Goal: Complete application form: Complete application form

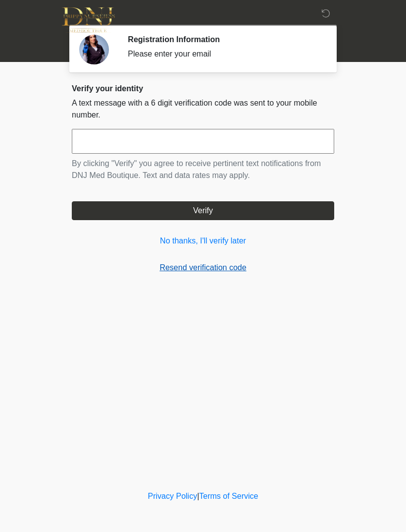
click at [192, 269] on link "Resend verification code" at bounding box center [203, 268] width 263 height 12
click at [156, 144] on input "text" at bounding box center [203, 141] width 263 height 25
type input "*"
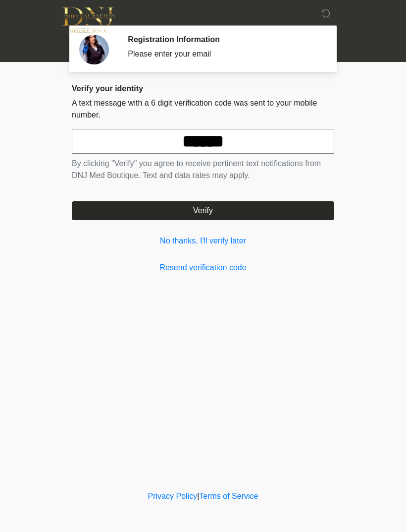
type input "******"
click at [203, 221] on div "Verify your identity A text message with a 6 digit verification code was sent t…" at bounding box center [203, 179] width 263 height 190
click at [213, 212] on button "Verify" at bounding box center [203, 210] width 263 height 19
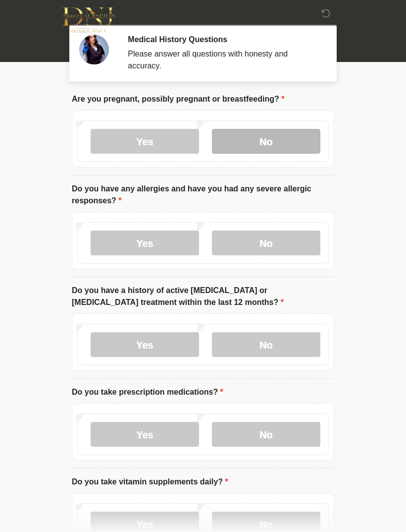
click at [279, 143] on label "No" at bounding box center [266, 141] width 109 height 25
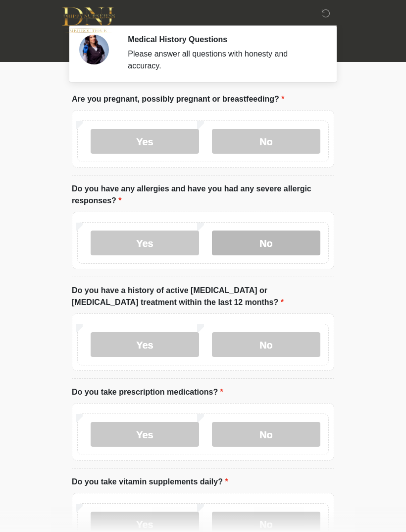
click at [255, 243] on label "No" at bounding box center [266, 242] width 109 height 25
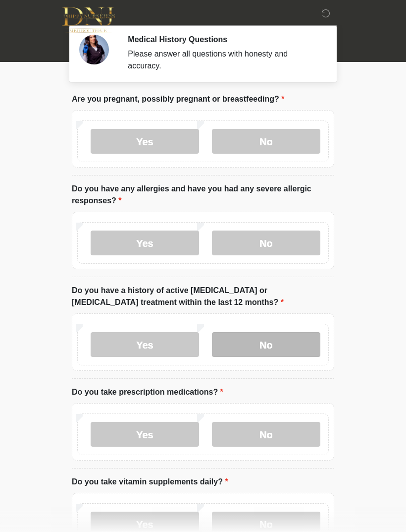
click at [268, 349] on label "No" at bounding box center [266, 344] width 109 height 25
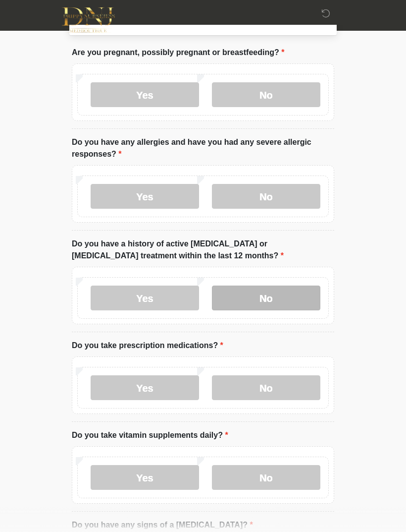
scroll to position [49, 0]
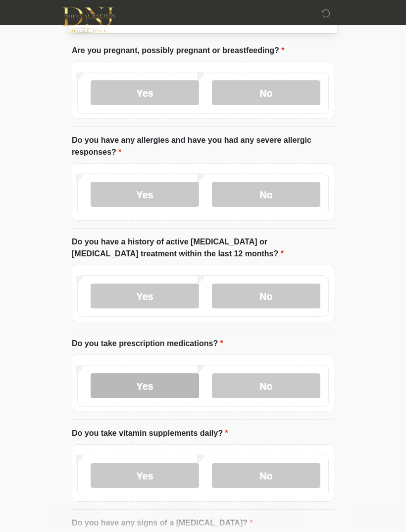
click at [150, 388] on label "Yes" at bounding box center [145, 385] width 109 height 25
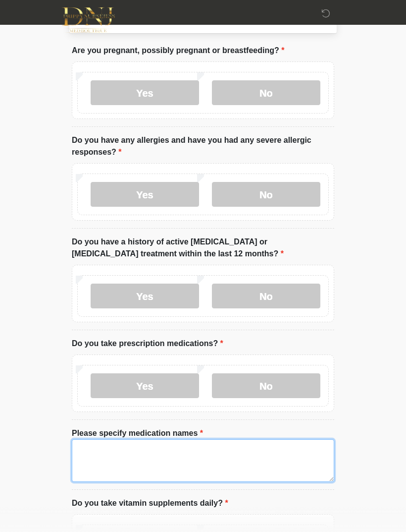
click at [166, 450] on textarea "Please specify medication names" at bounding box center [203, 460] width 263 height 43
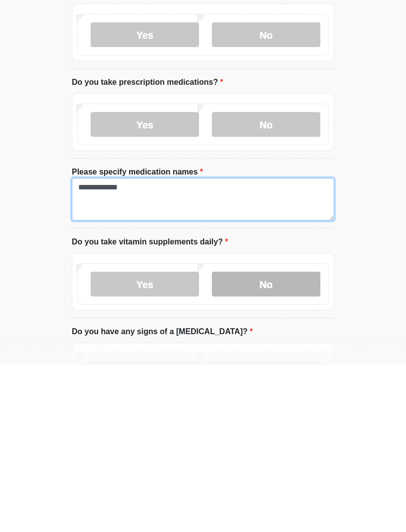
type textarea "**********"
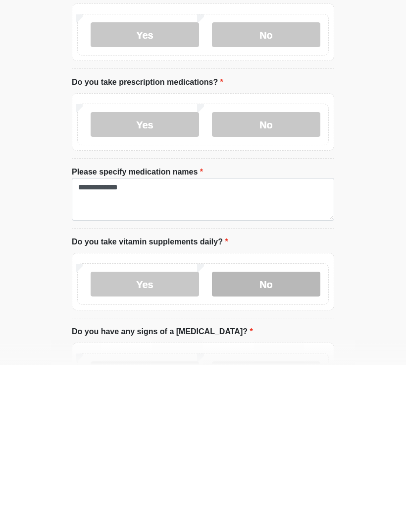
click at [275, 439] on label "No" at bounding box center [266, 451] width 109 height 25
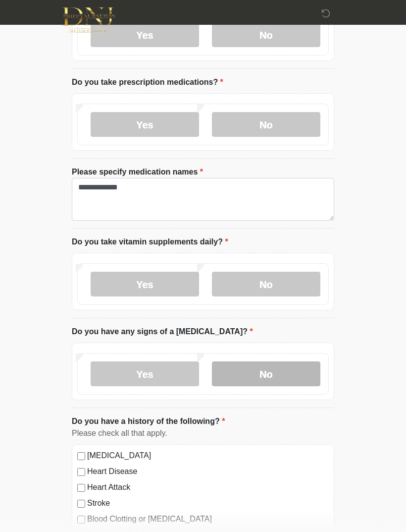
click at [276, 374] on label "No" at bounding box center [266, 373] width 109 height 25
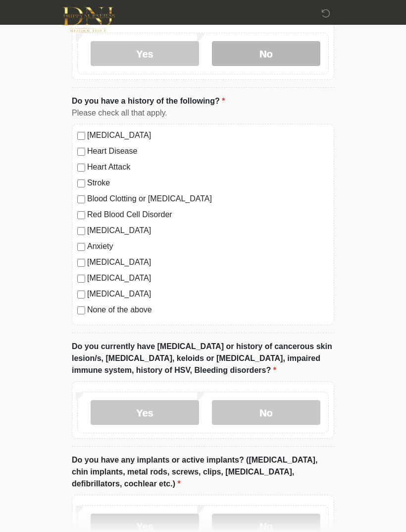
scroll to position [635, 0]
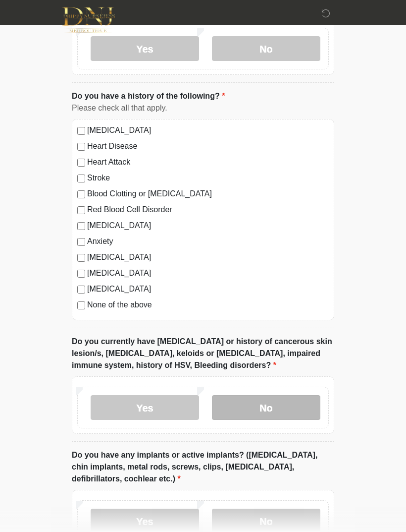
click at [270, 409] on label "No" at bounding box center [266, 407] width 109 height 25
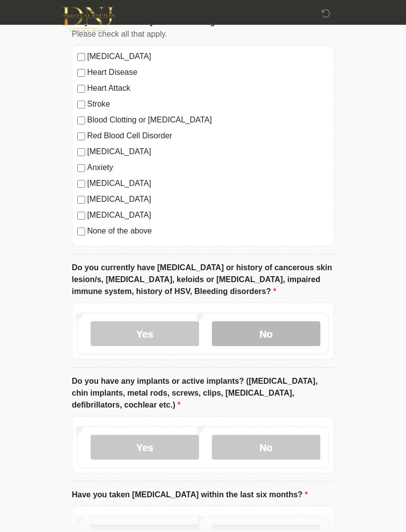
scroll to position [718, 0]
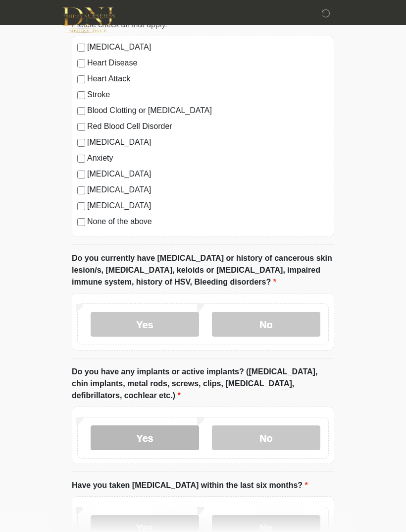
click at [165, 441] on label "Yes" at bounding box center [145, 437] width 109 height 25
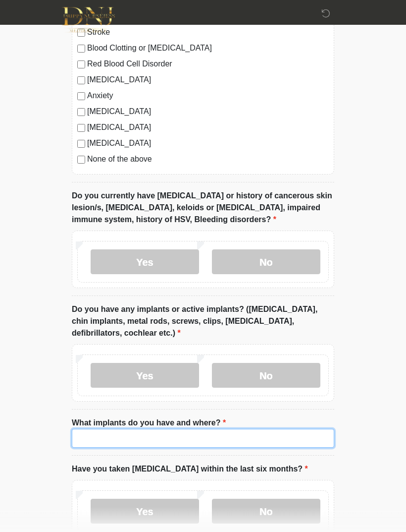
click at [223, 435] on input "What implants do you have and where?" at bounding box center [203, 438] width 263 height 19
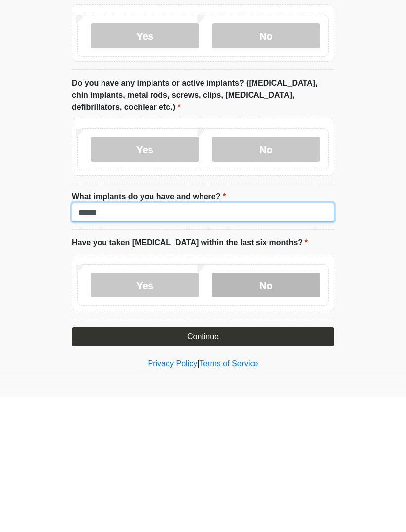
type input "******"
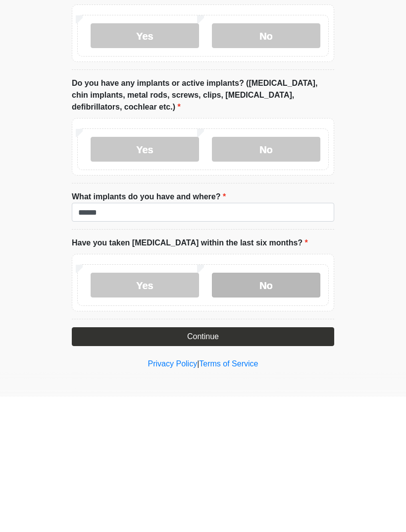
click at [274, 408] on label "No" at bounding box center [266, 420] width 109 height 25
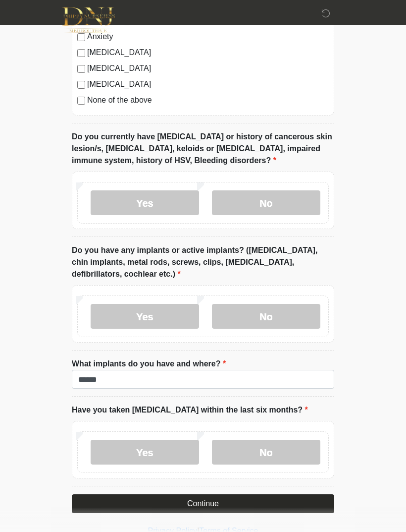
click at [214, 506] on button "Continue" at bounding box center [203, 503] width 263 height 19
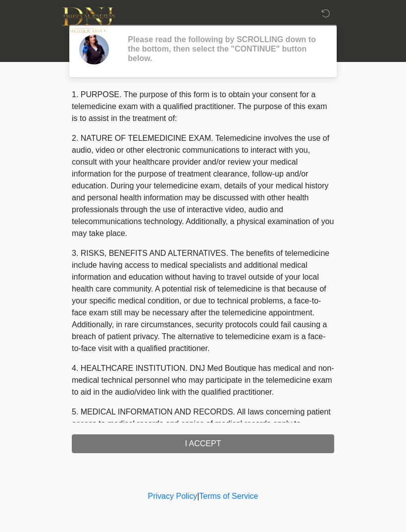
scroll to position [0, 0]
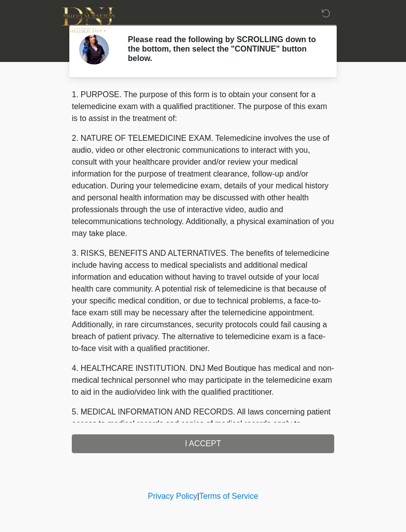
click at [214, 445] on div "1. PURPOSE. The purpose of this form is to obtain your consent for a telemedici…" at bounding box center [203, 271] width 263 height 364
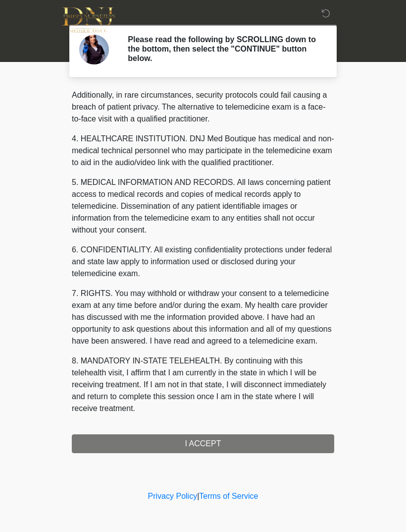
click at [199, 443] on button "I ACCEPT" at bounding box center [203, 443] width 263 height 19
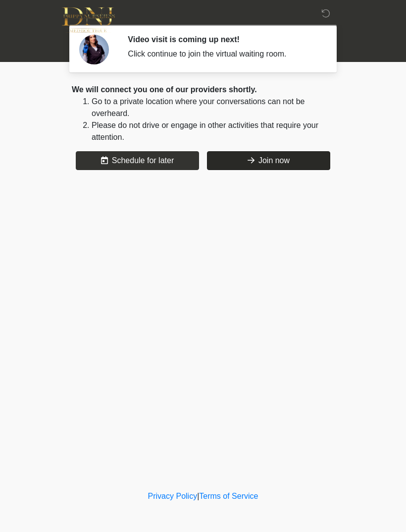
click at [275, 158] on button "Join now" at bounding box center [268, 160] width 123 height 19
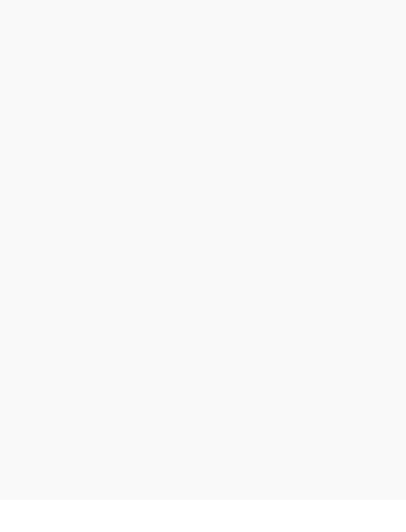
scroll to position [3, 0]
